Goal: Transaction & Acquisition: Download file/media

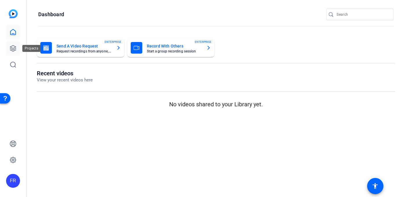
click at [14, 48] on icon at bounding box center [13, 48] width 6 height 6
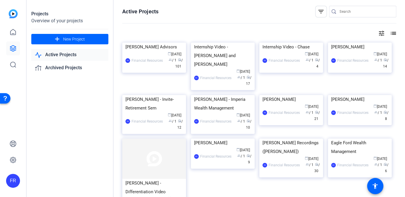
click at [66, 117] on div "Projects Overview of your projects add New Project Active Projects Archived Pro…" at bounding box center [70, 98] width 87 height 197
click at [13, 46] on icon at bounding box center [13, 48] width 7 height 7
click at [13, 35] on icon at bounding box center [13, 32] width 7 height 7
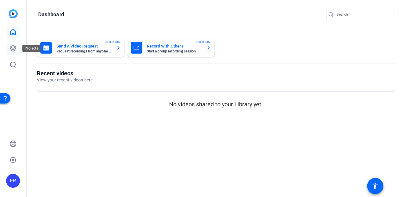
click at [17, 50] on link at bounding box center [13, 48] width 14 height 14
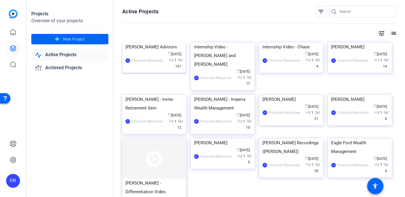
click at [153, 51] on div "[PERSON_NAME] Advisors" at bounding box center [153, 47] width 57 height 9
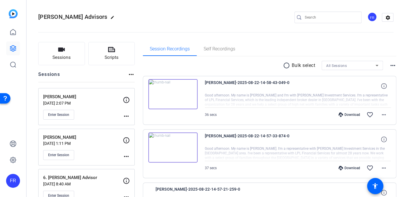
click at [345, 116] on div "Download" at bounding box center [350, 114] width 28 height 5
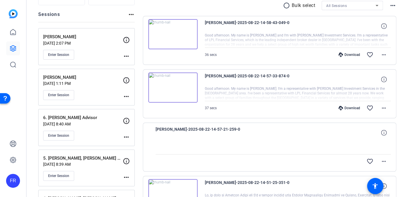
scroll to position [60, 0]
